Goal: Information Seeking & Learning: Learn about a topic

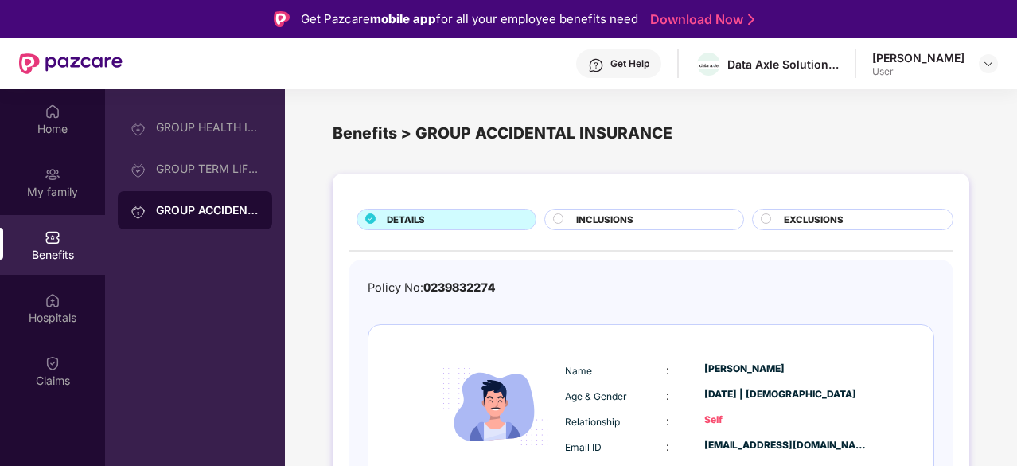
scroll to position [49, 0]
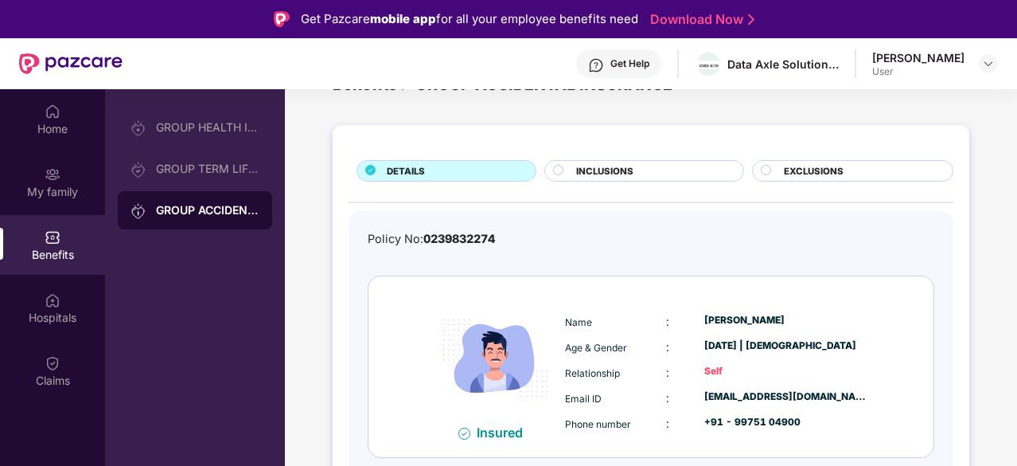
click at [789, 257] on div "Policy No: 0239832274 Insured Name : [PERSON_NAME] Age & Gender : [DATE] | [DEM…" at bounding box center [651, 356] width 567 height 252
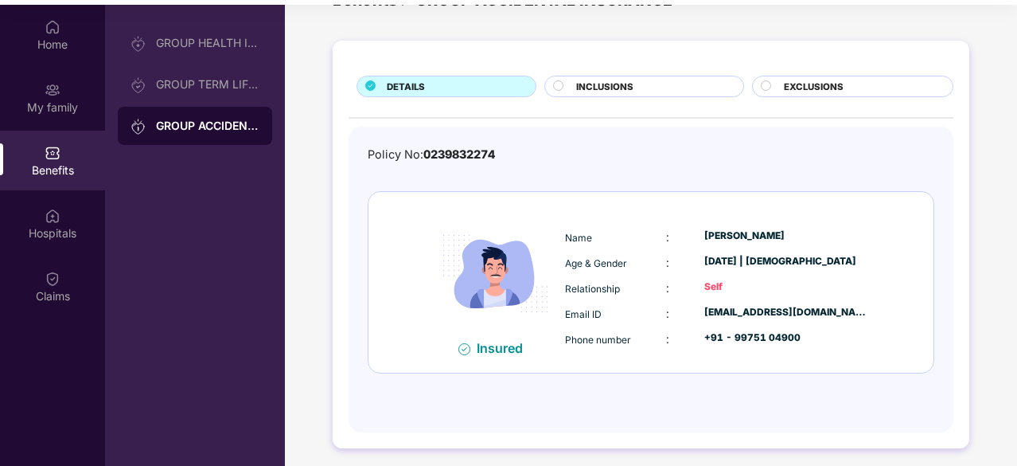
scroll to position [89, 0]
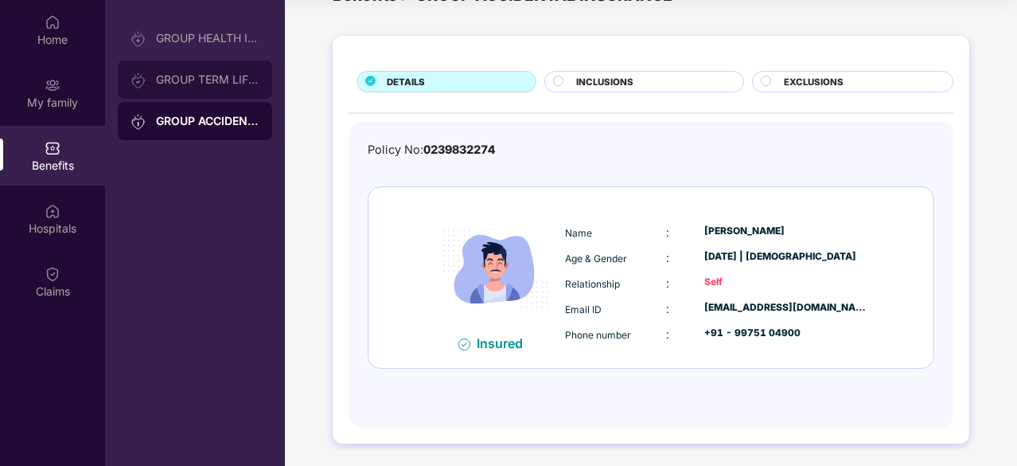
click at [186, 69] on div "GROUP TERM LIFE INSURANCE" at bounding box center [195, 79] width 154 height 38
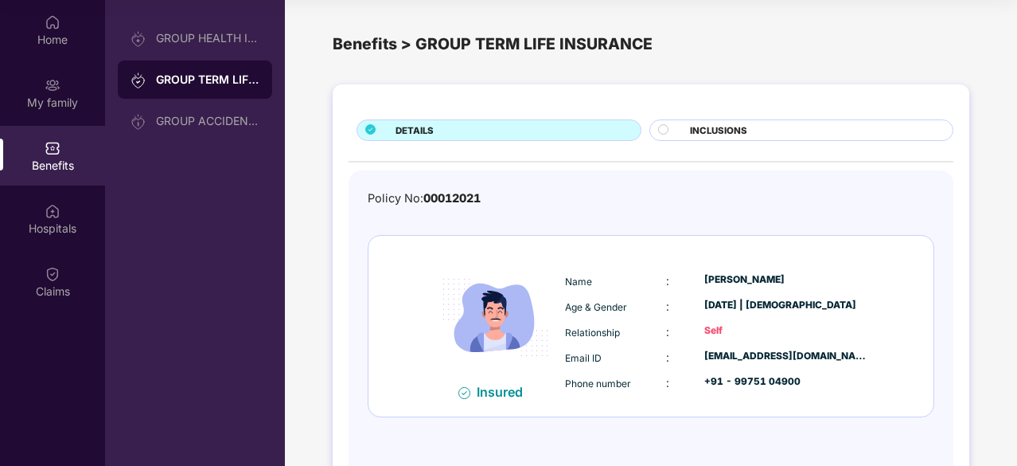
scroll to position [49, 0]
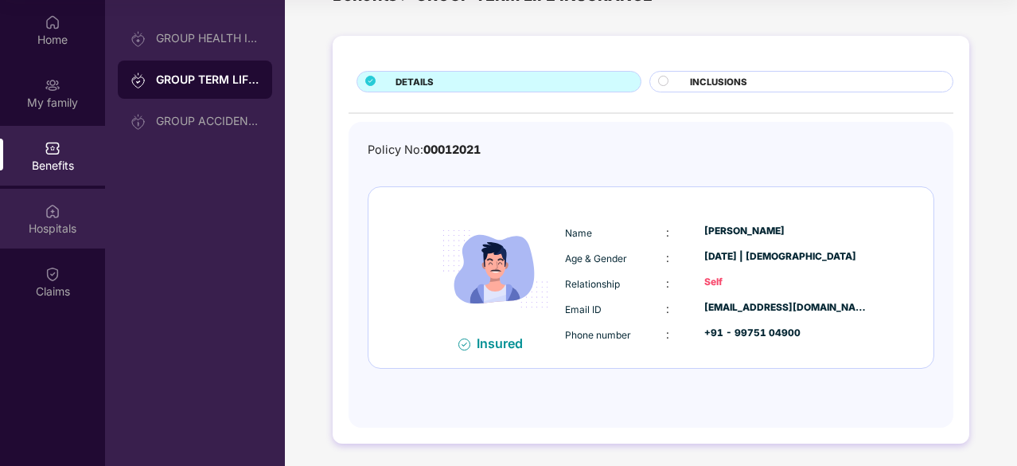
click at [48, 216] on img at bounding box center [53, 211] width 16 height 16
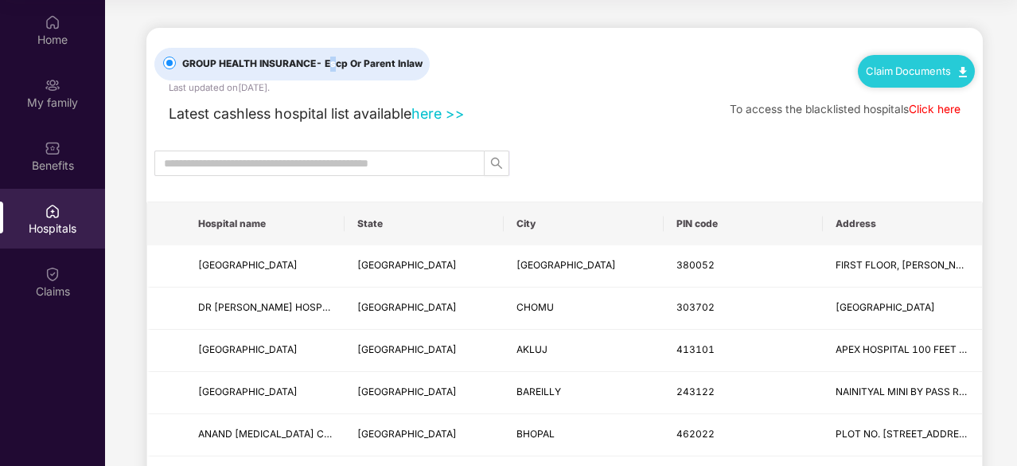
click at [331, 62] on span "- Escp Or Parent Inlaw" at bounding box center [369, 63] width 107 height 12
click at [57, 23] on img at bounding box center [53, 22] width 16 height 16
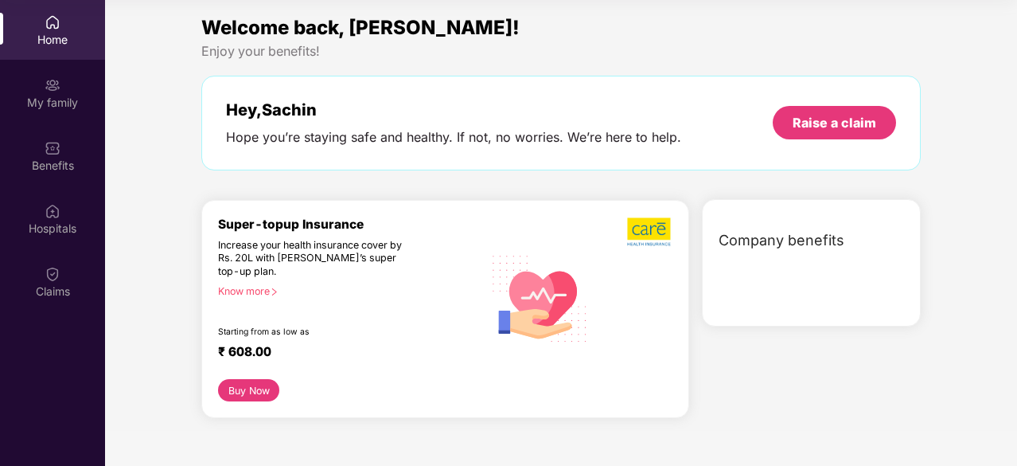
click at [234, 289] on div "Know more" at bounding box center [345, 290] width 255 height 11
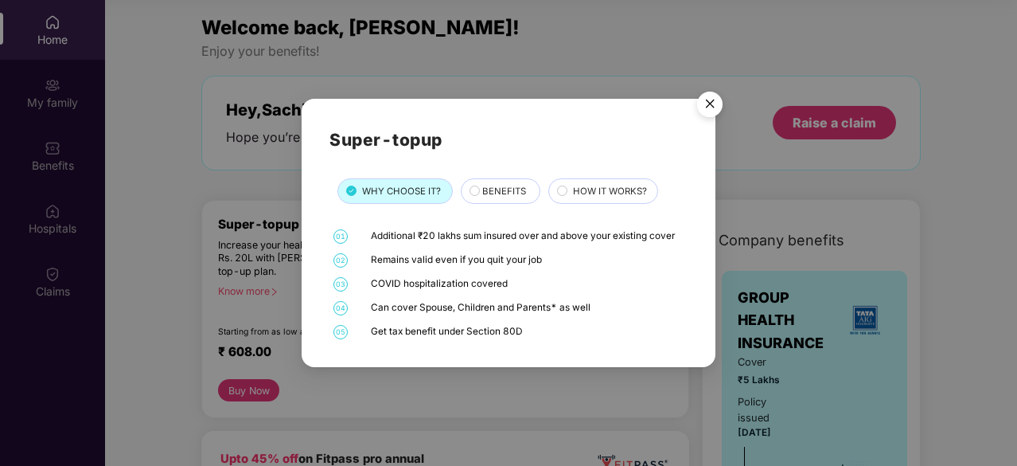
click at [559, 190] on circle at bounding box center [562, 190] width 10 height 10
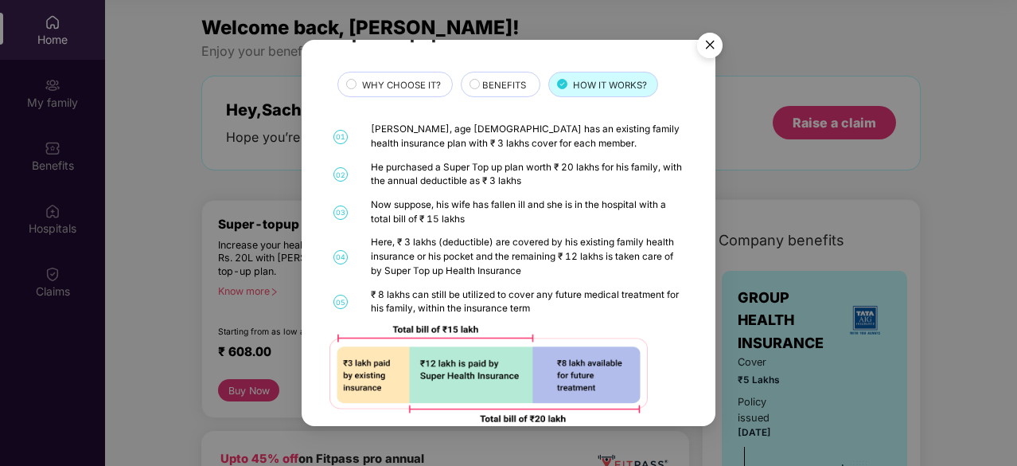
scroll to position [72, 0]
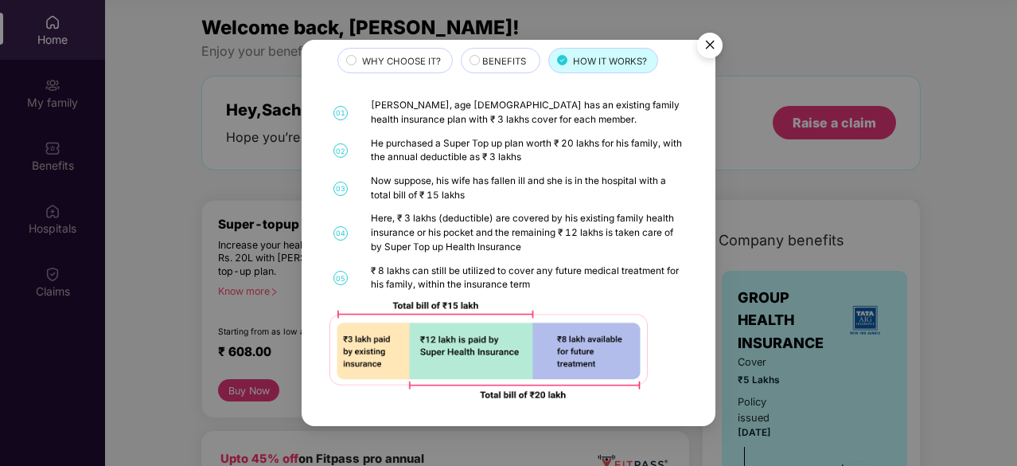
click at [476, 55] on div "BENEFITS" at bounding box center [502, 62] width 57 height 17
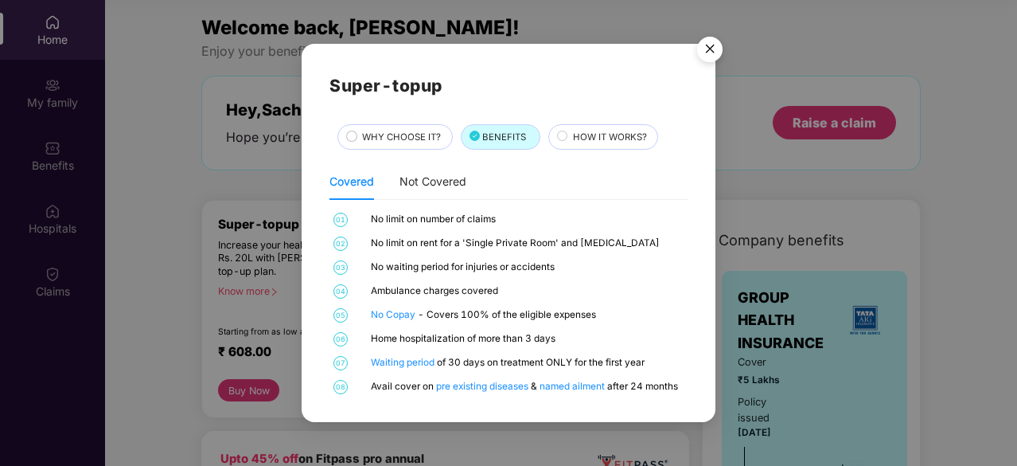
click at [709, 53] on img "Close" at bounding box center [710, 51] width 45 height 45
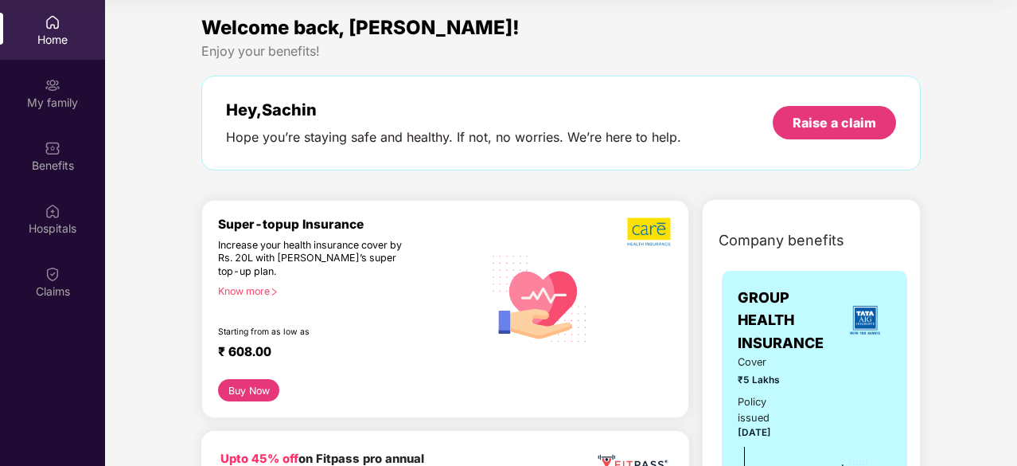
scroll to position [239, 0]
